Goal: Check status: Check status

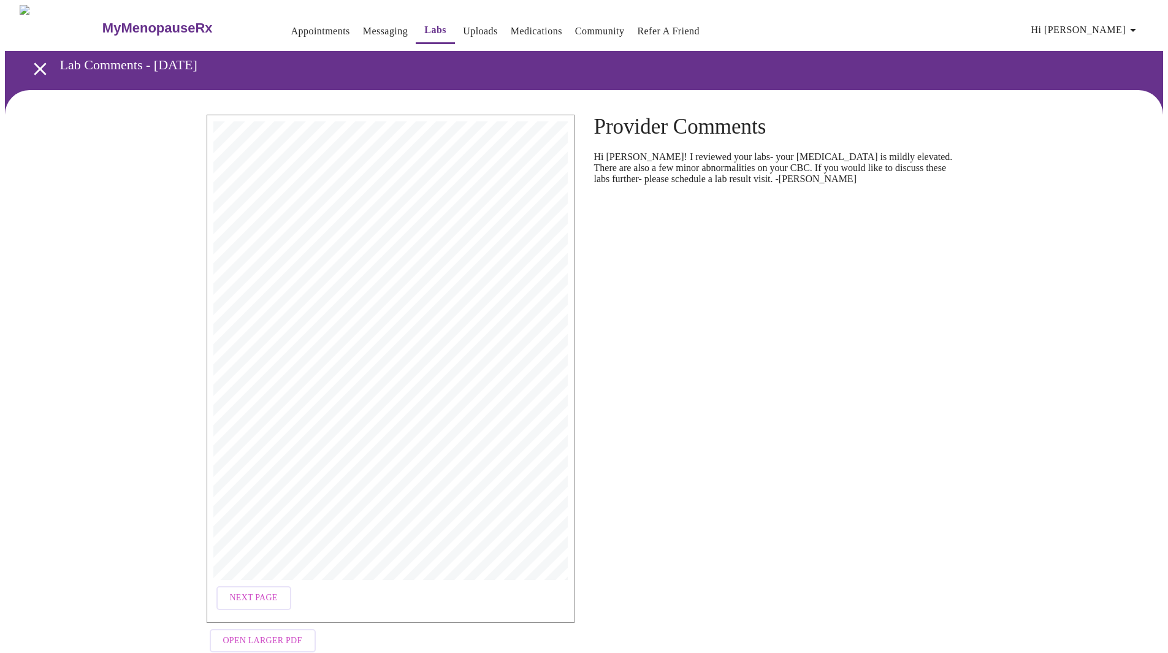
scroll to position [25, 0]
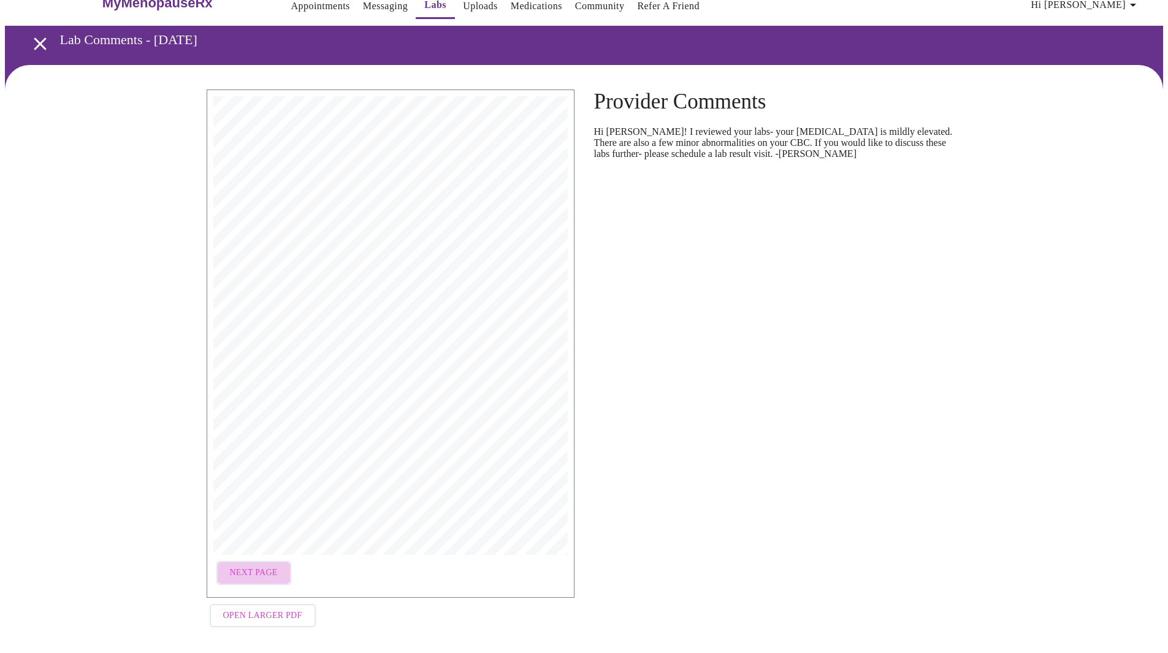
click at [270, 571] on span "Next Page" at bounding box center [254, 572] width 48 height 15
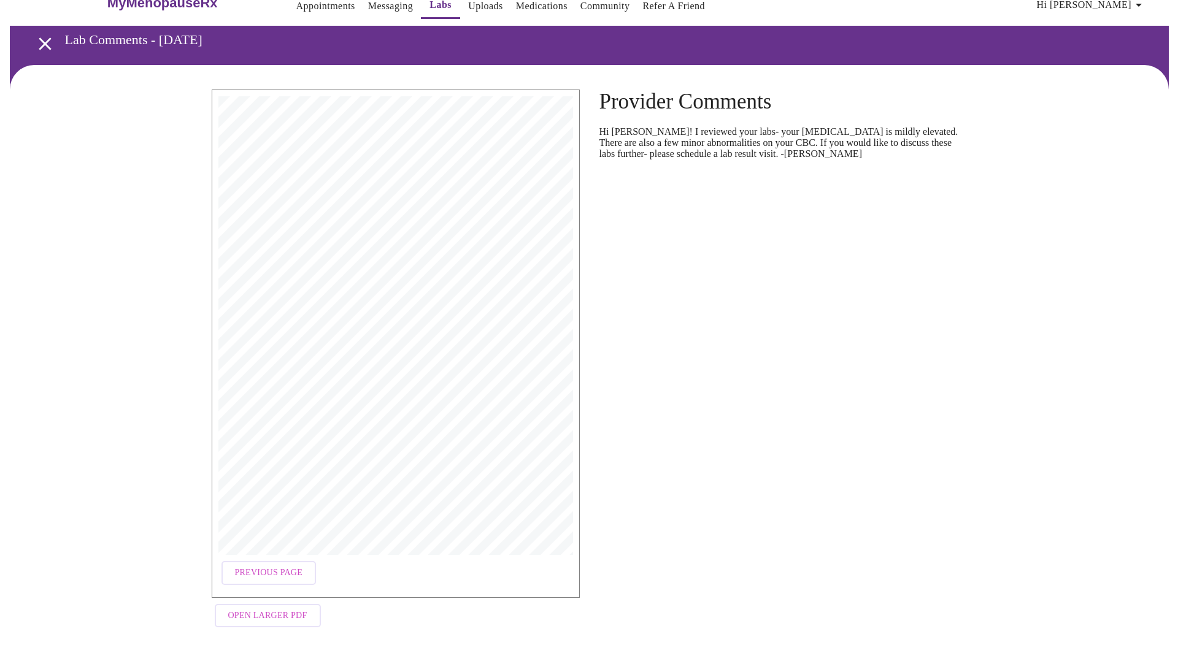
scroll to position [0, 0]
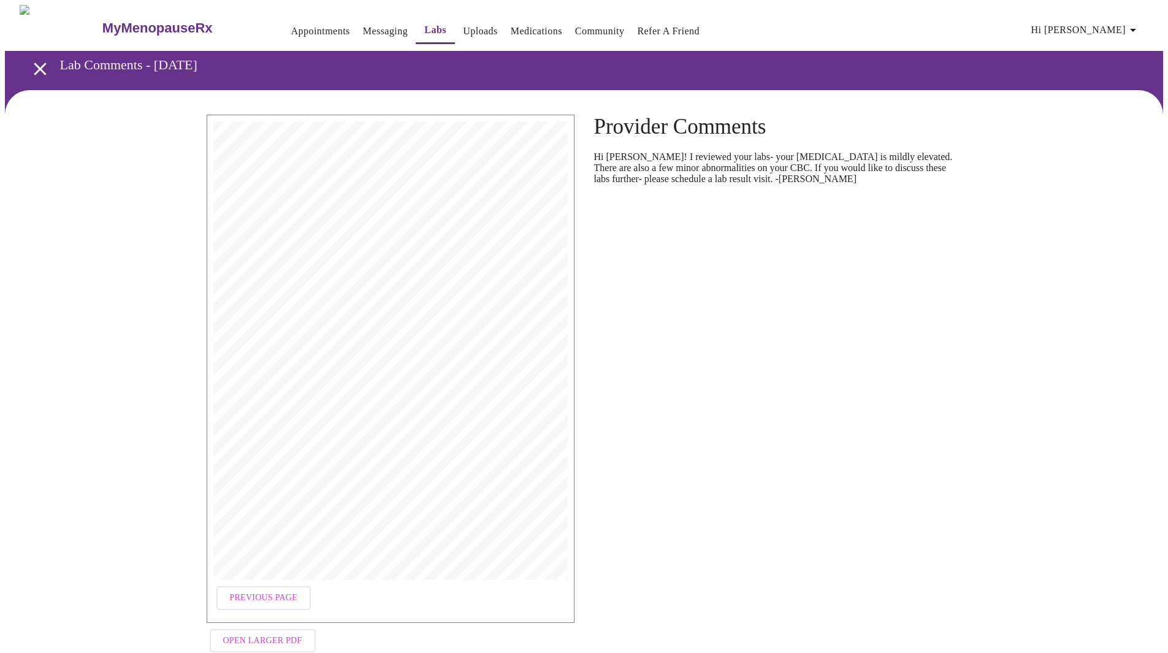
click at [34, 63] on icon "open drawer" at bounding box center [40, 69] width 12 height 12
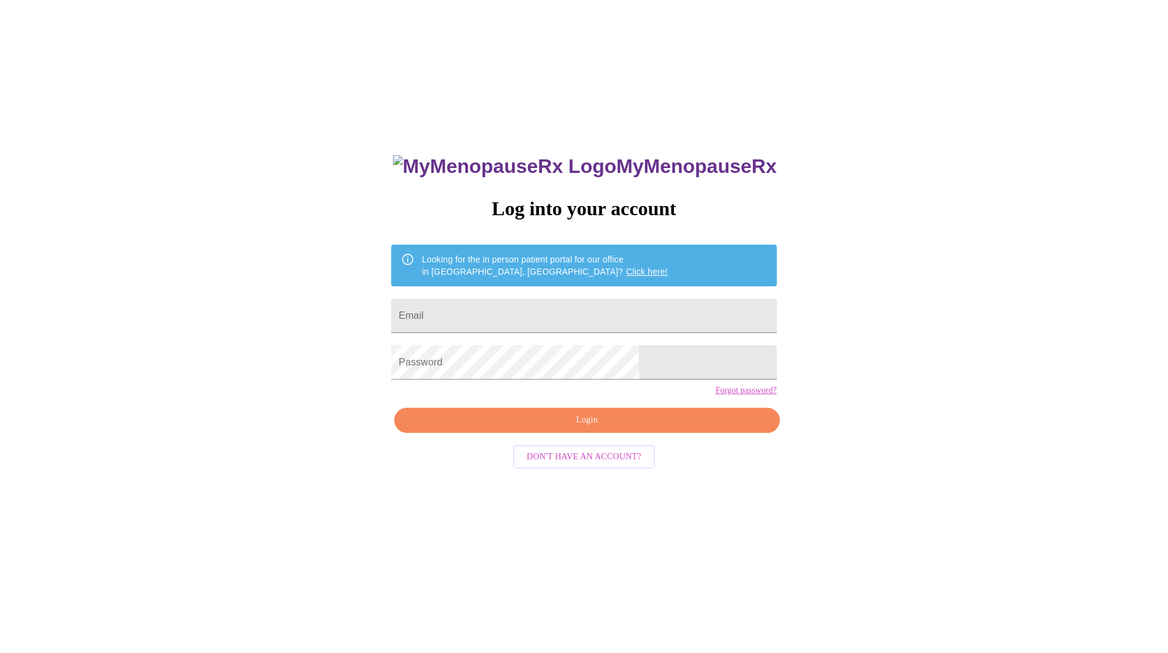
drag, startPoint x: 0, startPoint y: 0, endPoint x: 1120, endPoint y: 25, distance: 1120.2
click at [1120, 25] on div "MyMenopauseRx Log into your account Looking for the in person patient portal fo…" at bounding box center [584, 397] width 1159 height 784
click at [132, 323] on div "MyMenopauseRx Log into your account Looking for the in person patient portal fo…" at bounding box center [584, 397] width 1159 height 784
